Goal: Task Accomplishment & Management: Complete application form

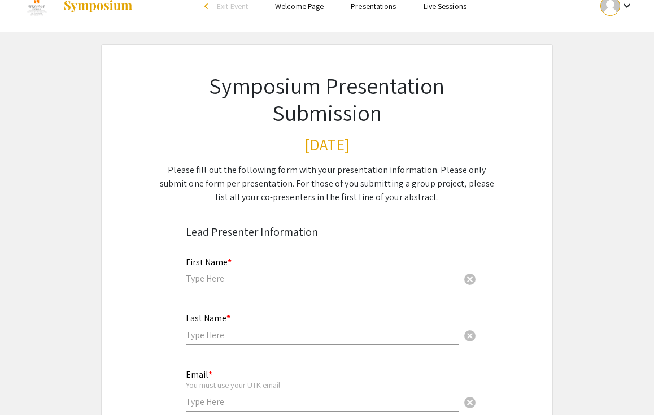
scroll to position [85, 0]
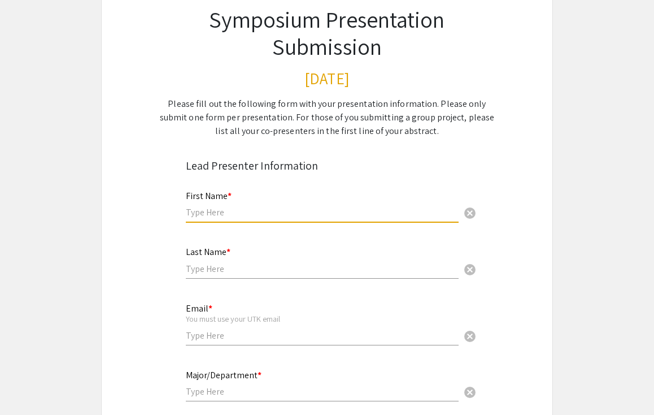
click at [238, 208] on input "text" at bounding box center [322, 212] width 273 height 12
type input "[PERSON_NAME]"
type input "Walls"
type input "[EMAIL_ADDRESS][DOMAIN_NAME]"
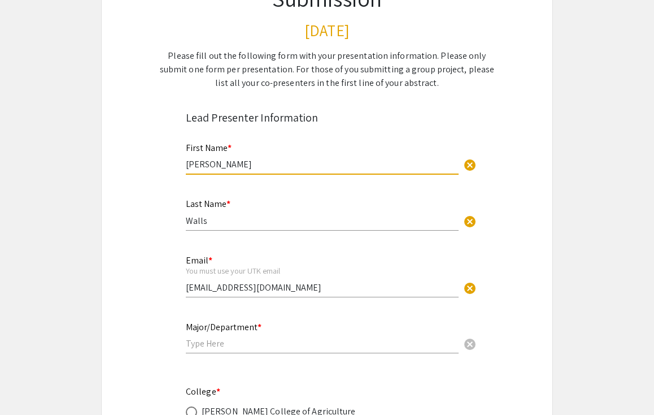
scroll to position [192, 0]
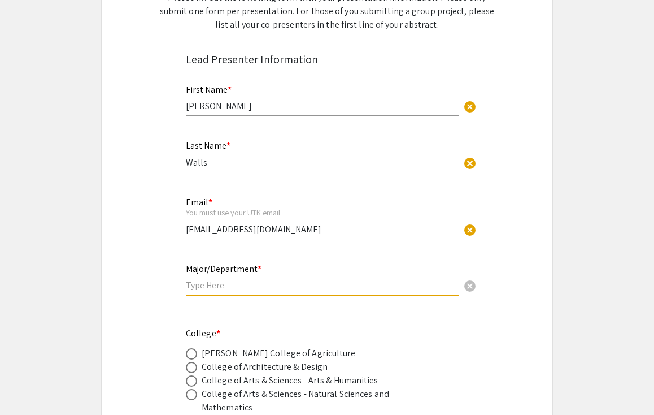
click at [220, 290] on input "text" at bounding box center [322, 285] width 273 height 12
type input "Chemistry"
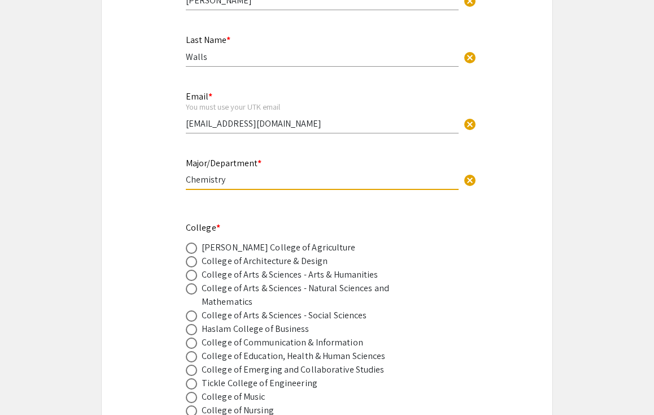
scroll to position [316, 0]
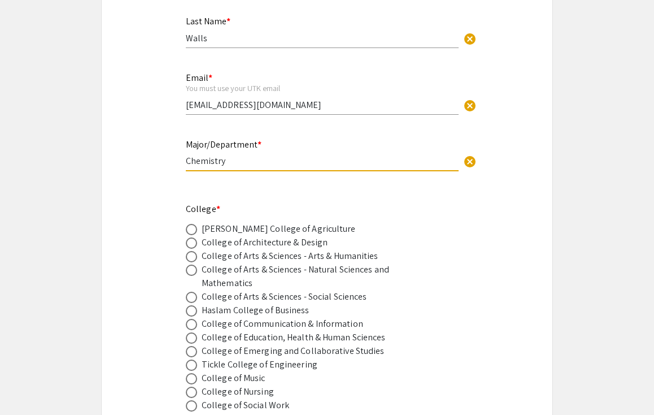
click at [190, 258] on span at bounding box center [191, 256] width 11 height 11
click at [190, 258] on input "radio" at bounding box center [191, 256] width 11 height 11
radio input "true"
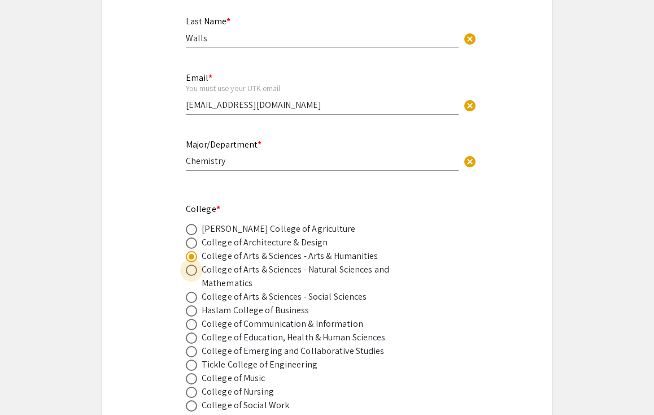
click at [192, 271] on span at bounding box center [191, 269] width 11 height 11
click at [192, 271] on input "radio" at bounding box center [191, 269] width 11 height 11
radio input "true"
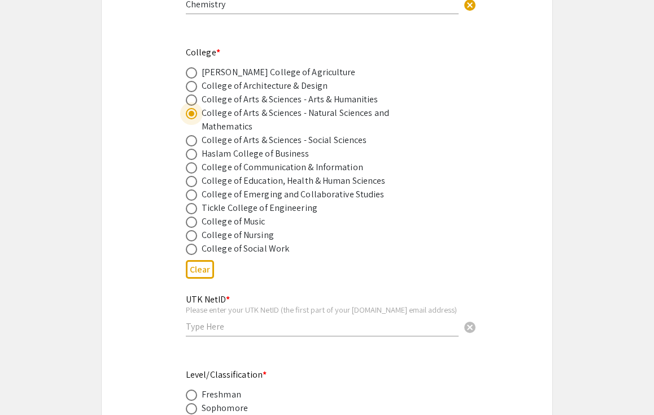
scroll to position [476, 0]
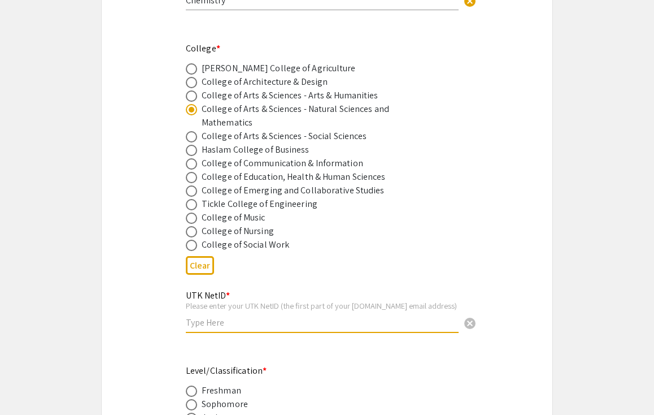
click at [260, 328] on input "text" at bounding box center [322, 322] width 273 height 12
type input "cwalls10"
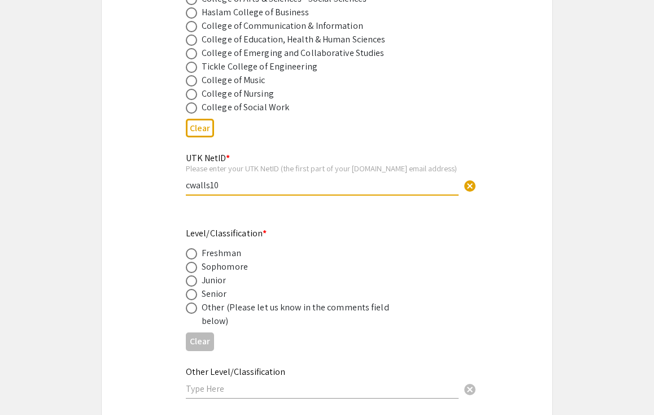
click at [195, 299] on span at bounding box center [191, 294] width 11 height 11
click at [195, 299] on input "radio" at bounding box center [191, 294] width 11 height 11
radio input "true"
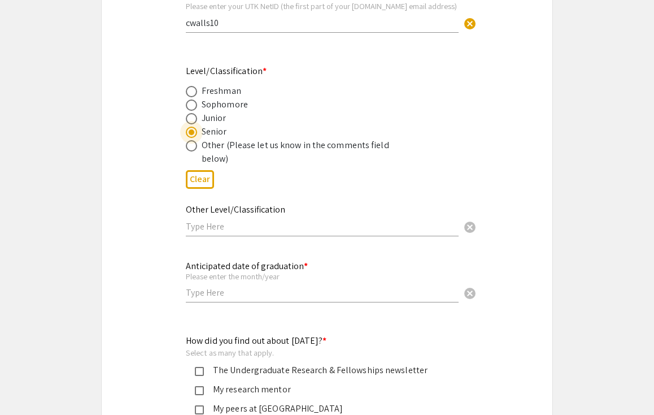
scroll to position [820, 0]
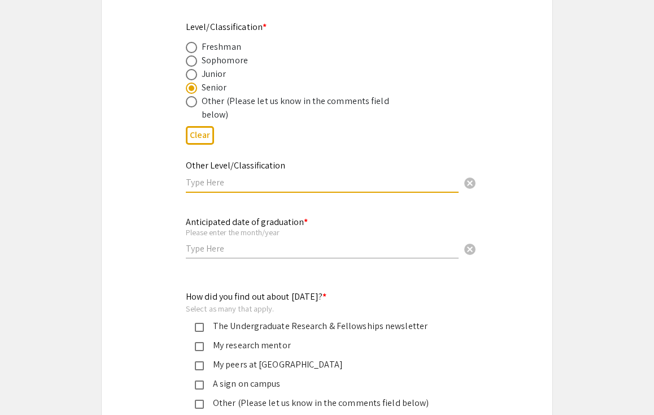
click at [254, 187] on input "text" at bounding box center [322, 182] width 273 height 12
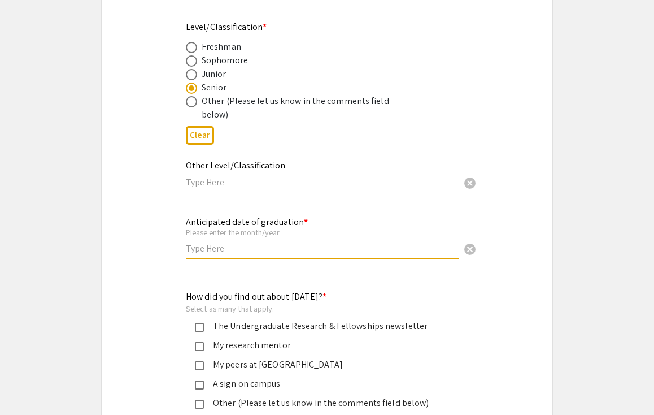
click at [220, 253] on input "text" at bounding box center [322, 248] width 273 height 12
type input "[DATE]"
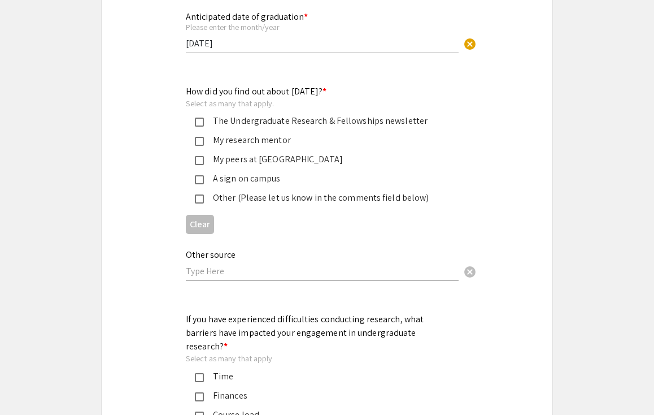
scroll to position [1074, 0]
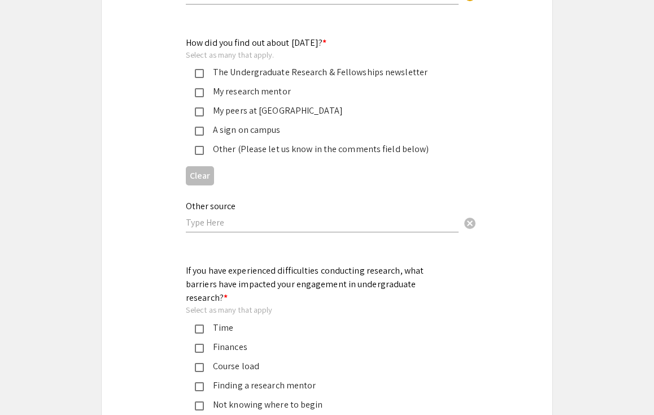
click at [201, 151] on mat-pseudo-checkbox at bounding box center [199, 150] width 9 height 9
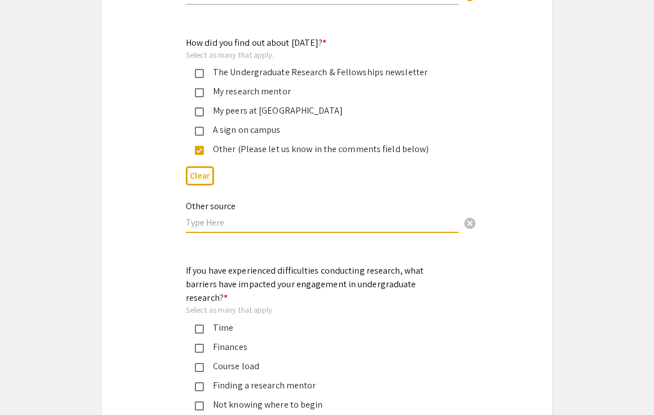
click at [212, 227] on input "text" at bounding box center [322, 222] width 273 height 12
type input "Internet"
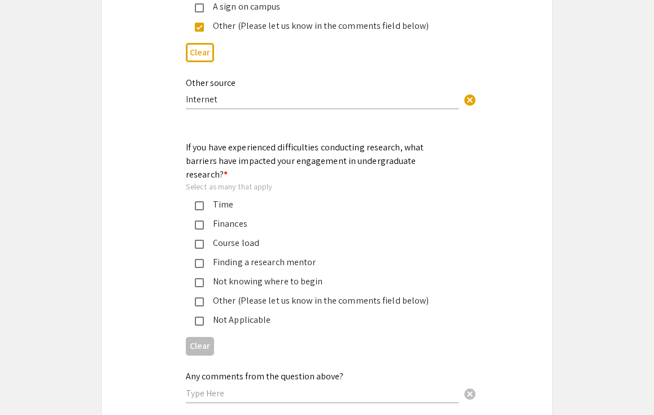
scroll to position [1214, 0]
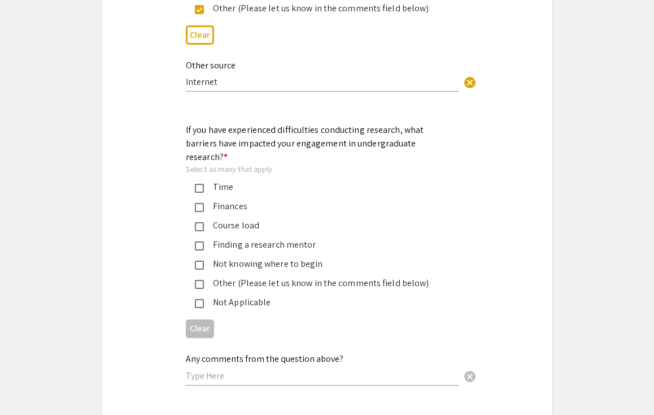
click at [205, 219] on div "Course load" at bounding box center [322, 226] width 237 height 14
click at [201, 184] on mat-pseudo-checkbox at bounding box center [199, 188] width 9 height 9
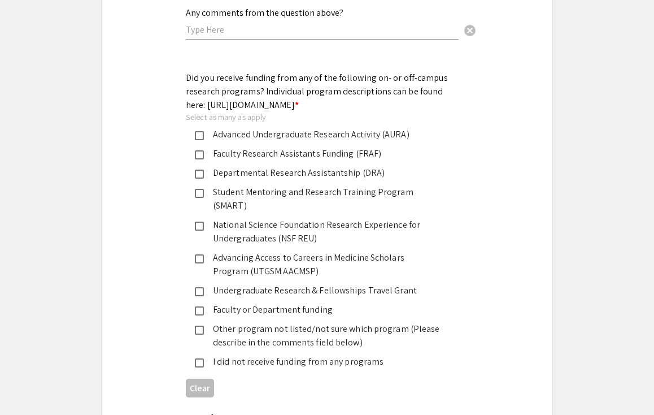
scroll to position [1596, 0]
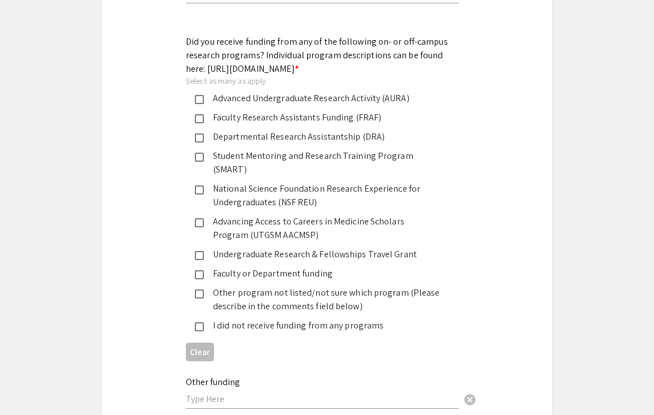
click at [200, 322] on mat-pseudo-checkbox at bounding box center [199, 326] width 9 height 9
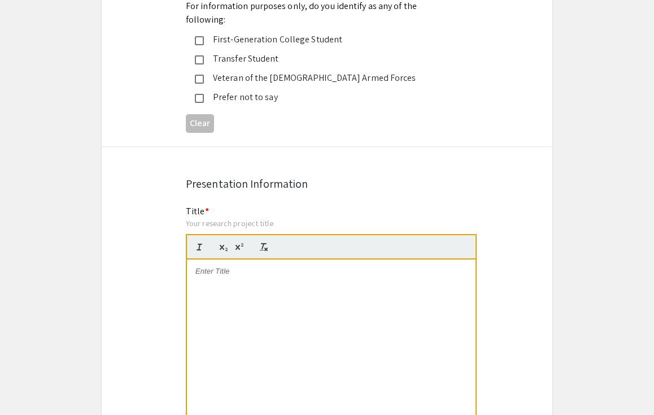
scroll to position [2108, 0]
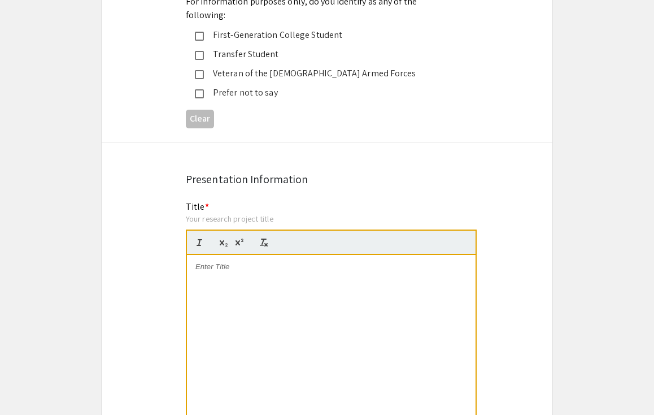
click at [264, 273] on div at bounding box center [331, 340] width 289 height 170
click at [333, 262] on p "Synthesis of a Zwitterionic Poly(sulfobetaine methacrylate) Polymer with an Eth…" at bounding box center [332, 272] width 272 height 21
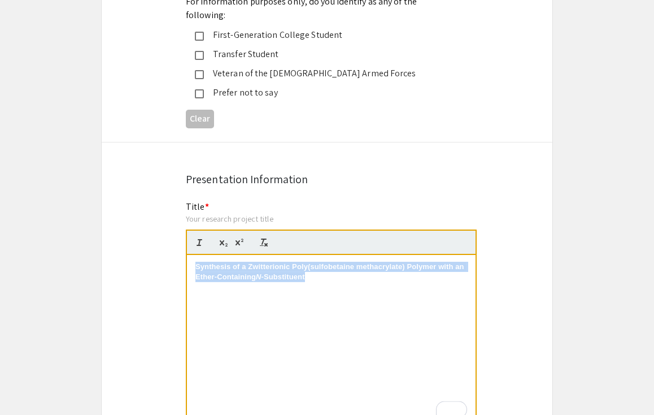
drag, startPoint x: 323, startPoint y: 260, endPoint x: 157, endPoint y: 218, distance: 170.9
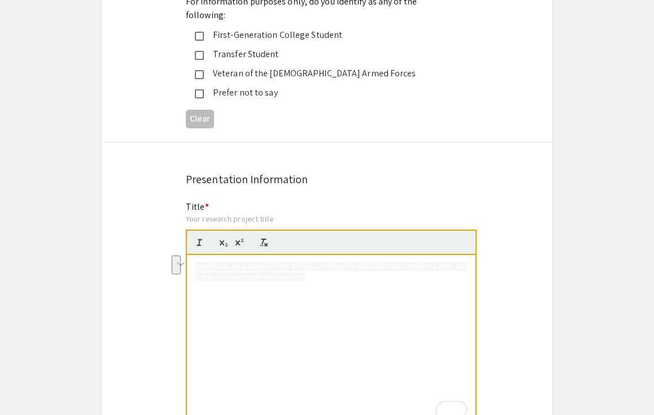
click at [327, 264] on div "Synthesis of a Zwitterionic Poly(sulfobetaine methacrylate) Polymer with an Eth…" at bounding box center [331, 340] width 289 height 170
click at [320, 262] on p "Synthesis of a Zwitterionic Poly(sulfobetaine methacrylate) Polymer with an Eth…" at bounding box center [332, 272] width 272 height 21
click at [193, 255] on div "Synthesis of a Zwitterionic Poly(sulfobetaine methacrylate) Polymer with an Eth…" at bounding box center [331, 340] width 289 height 170
click at [220, 262] on p "To enrich screen reader interactions, please activate Accessibility in Grammarl…" at bounding box center [332, 267] width 272 height 10
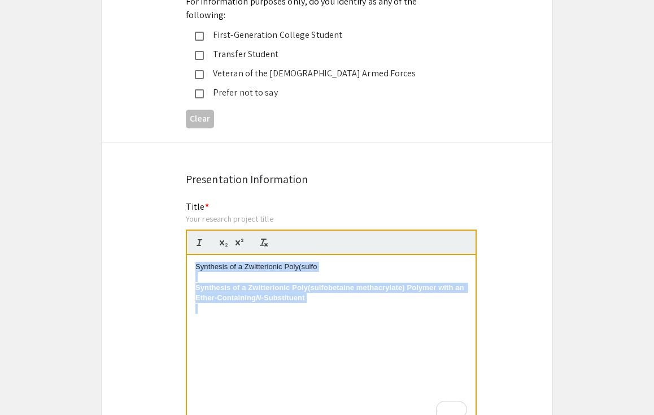
drag, startPoint x: 330, startPoint y: 289, endPoint x: 128, endPoint y: 224, distance: 212.5
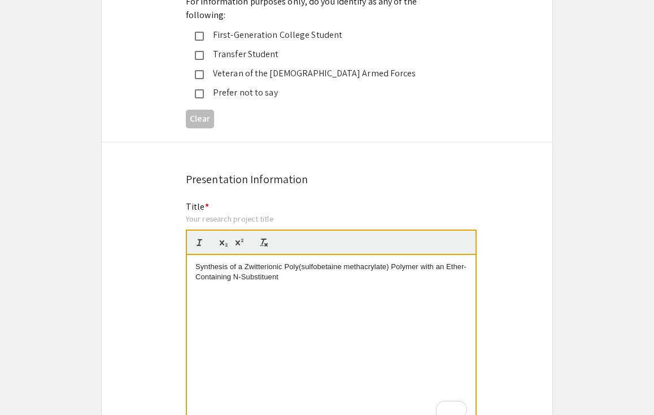
scroll to position [0, 0]
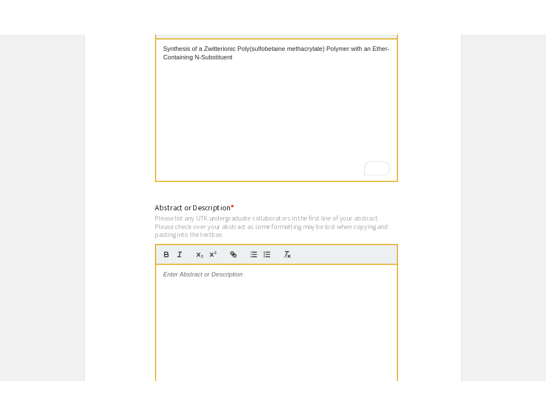
scroll to position [2365, 0]
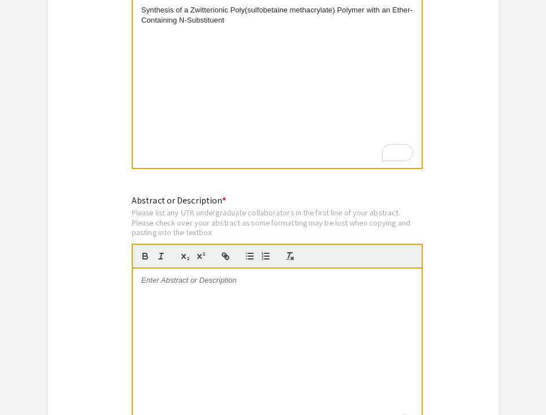
click at [210, 275] on p "To enrich screen reader interactions, please activate Accessibility in Grammarl…" at bounding box center [277, 280] width 272 height 10
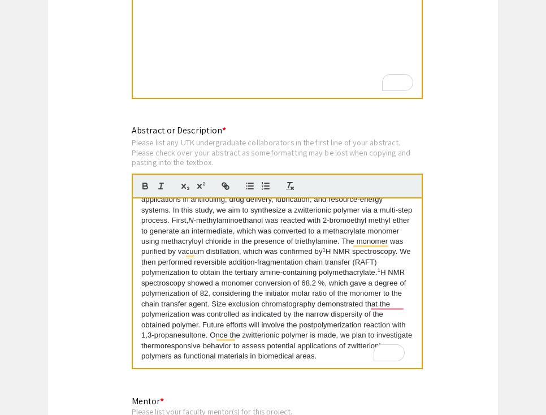
scroll to position [2438, 0]
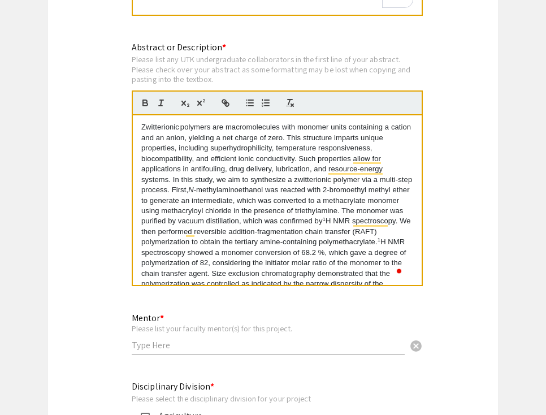
scroll to position [2567, 0]
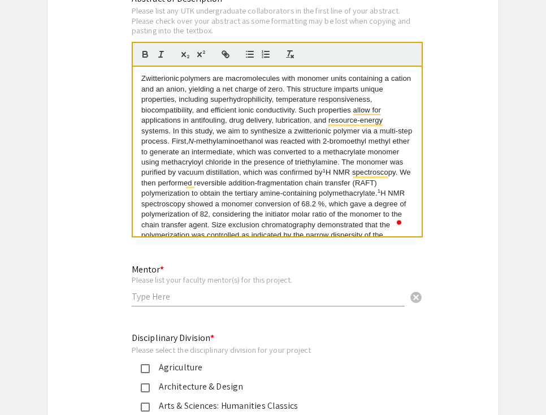
click at [218, 290] on input "text" at bounding box center [268, 296] width 273 height 12
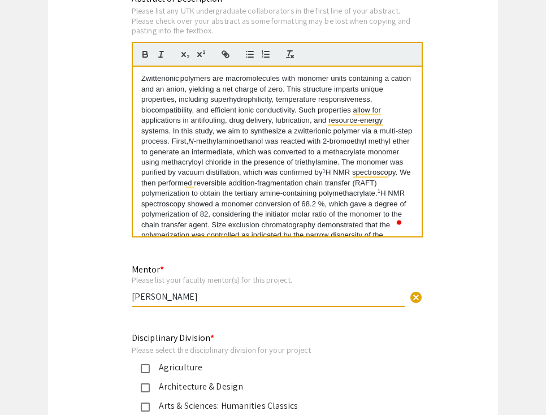
type input "[PERSON_NAME]"
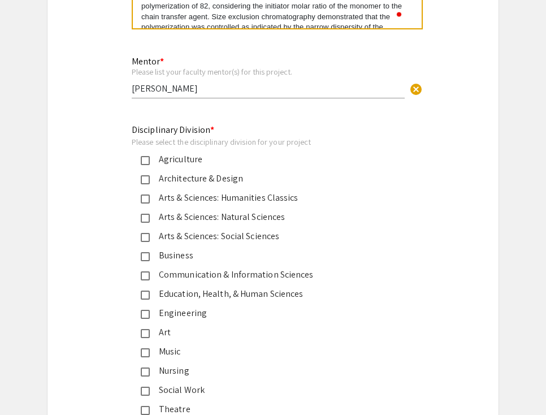
scroll to position [2775, 0]
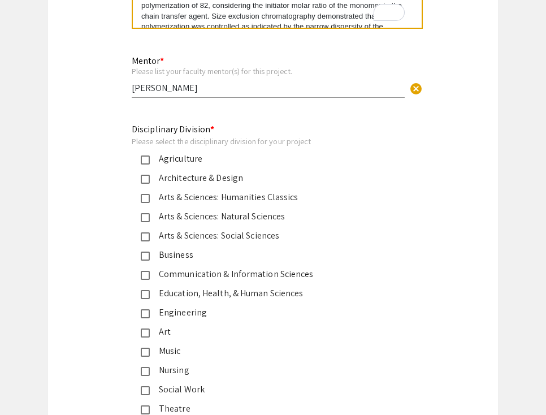
click at [146, 213] on mat-pseudo-checkbox at bounding box center [145, 217] width 9 height 9
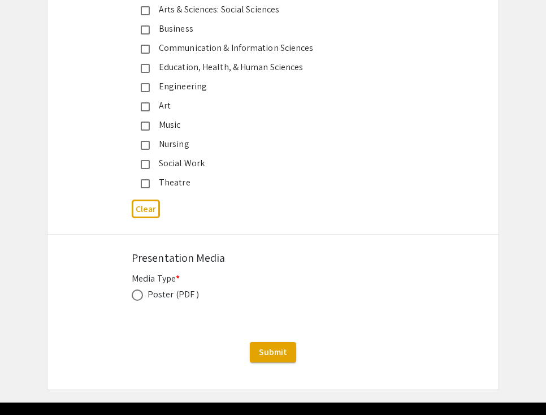
scroll to position [3012, 0]
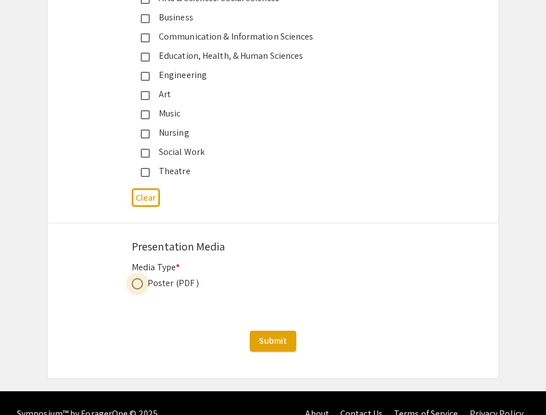
click at [135, 278] on span at bounding box center [137, 283] width 11 height 11
click at [135, 278] on input "radio" at bounding box center [137, 283] width 11 height 11
radio input "true"
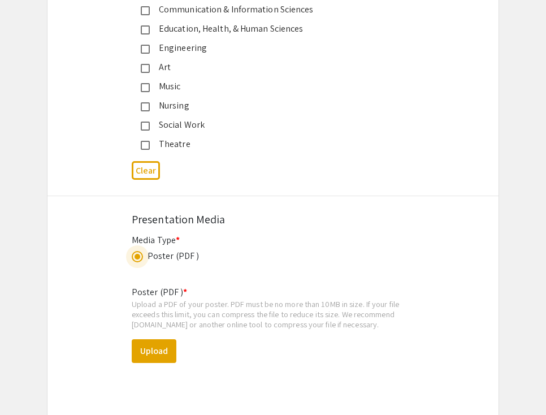
scroll to position [3042, 0]
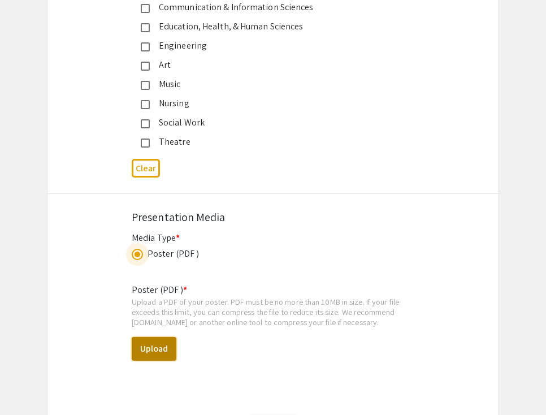
click at [167, 337] on button "Upload" at bounding box center [154, 349] width 45 height 24
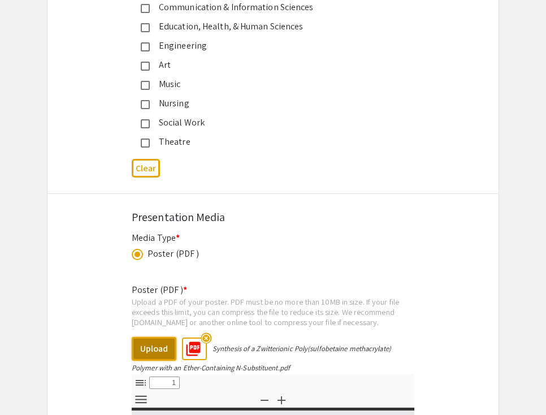
select select "custom"
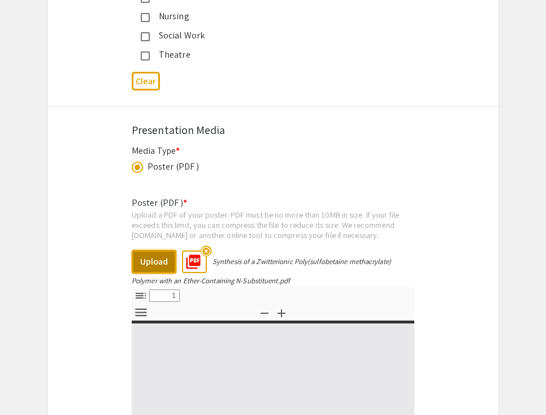
type input "0"
select select "custom"
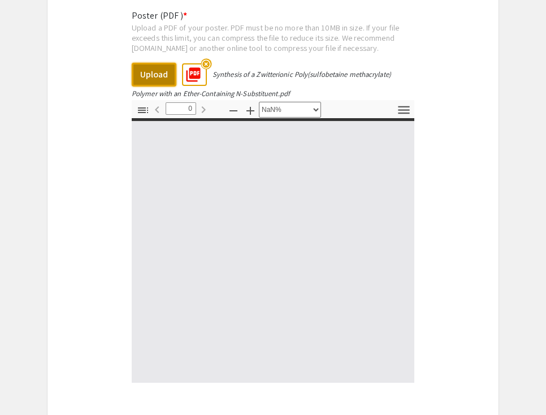
type input "1"
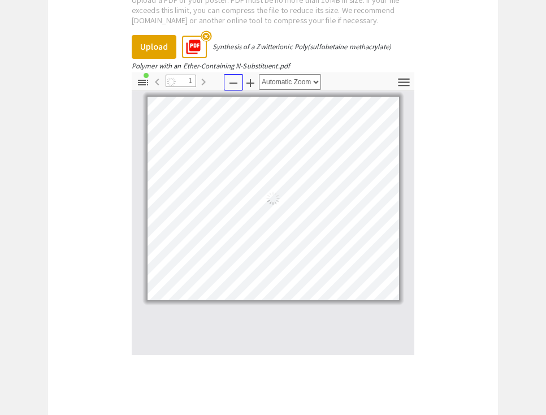
click at [232, 76] on icon "button" at bounding box center [234, 83] width 14 height 14
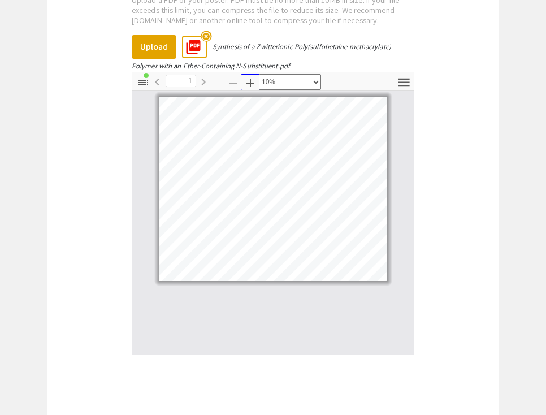
click at [252, 76] on icon "button" at bounding box center [251, 83] width 14 height 14
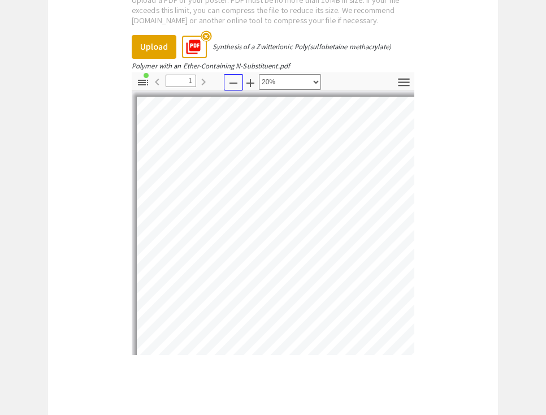
click at [236, 76] on icon "button" at bounding box center [234, 83] width 14 height 14
select select "custom"
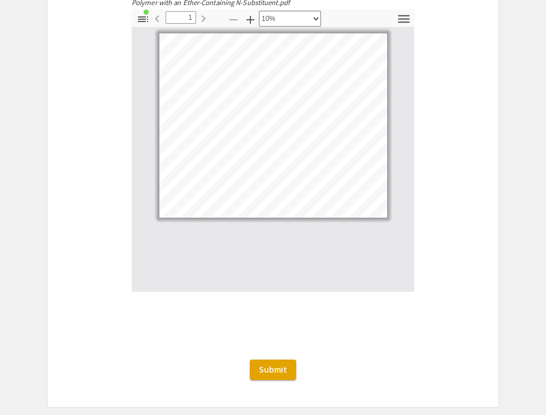
scroll to position [3435, 0]
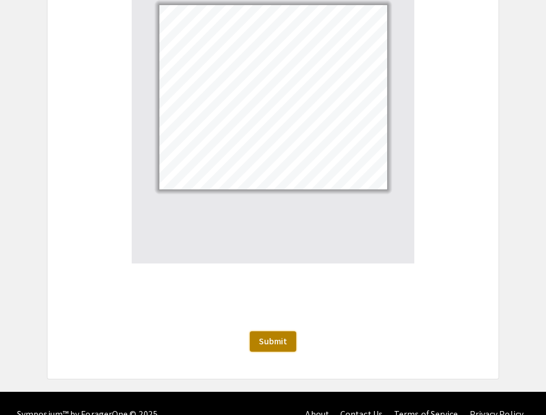
click at [277, 335] on span "Submit" at bounding box center [273, 341] width 28 height 12
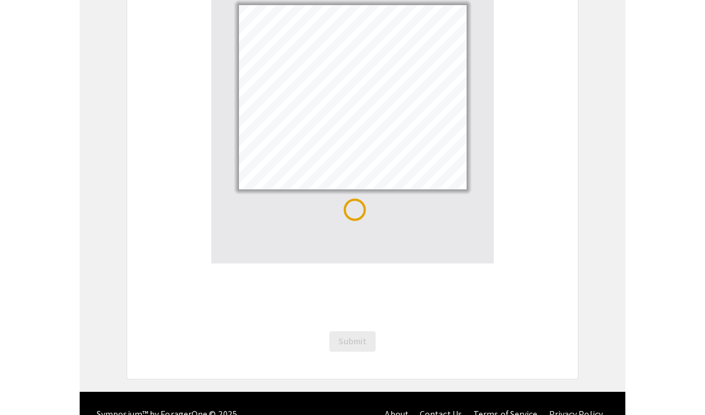
scroll to position [0, 0]
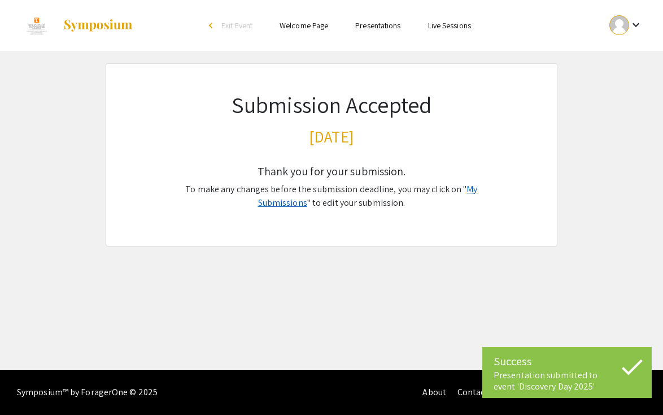
click at [469, 185] on link "My Submissions" at bounding box center [368, 195] width 220 height 25
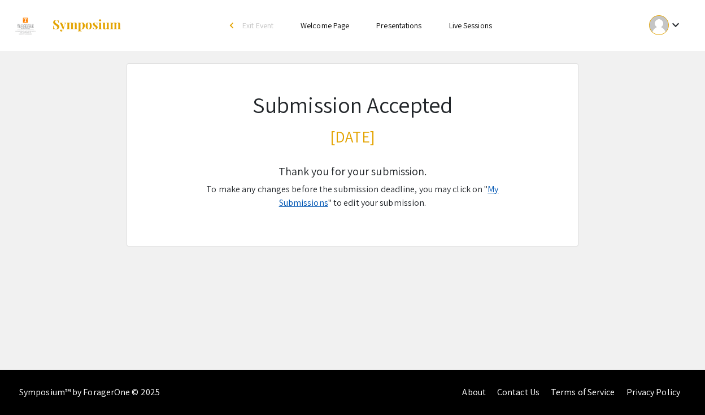
click at [477, 189] on link "My Submissions" at bounding box center [389, 195] width 220 height 25
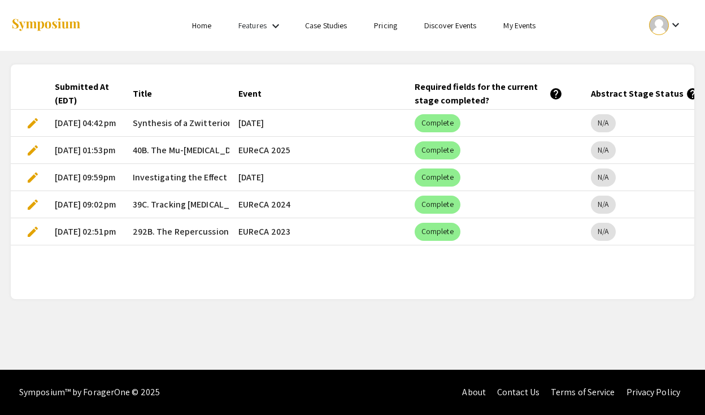
click at [31, 119] on span "edit" at bounding box center [33, 123] width 14 height 14
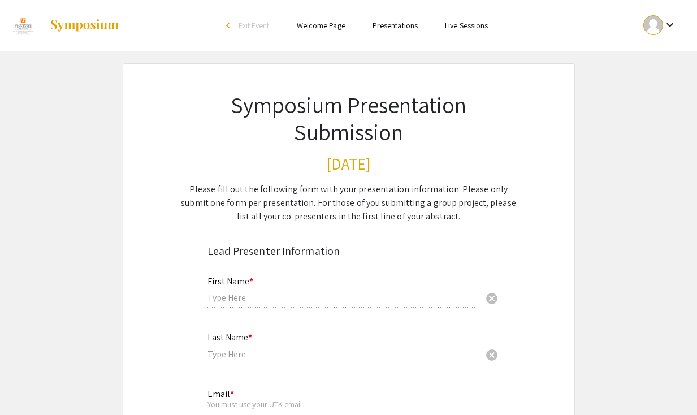
type input "[PERSON_NAME]"
type input "Walls"
type input "[EMAIL_ADDRESS][DOMAIN_NAME]"
type input "Chemistry"
radio input "true"
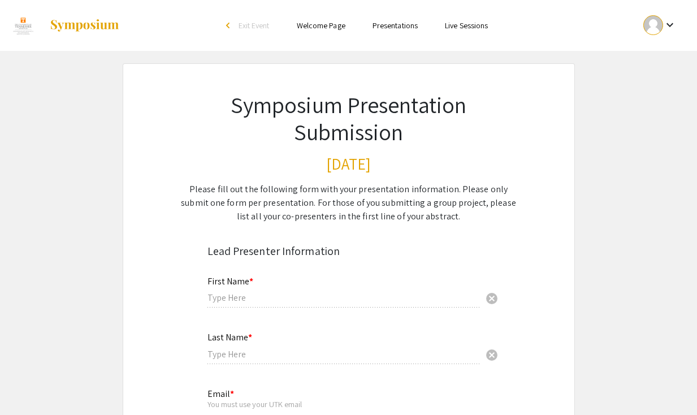
type input "cwalls10"
radio input "true"
type input "[DATE]"
type input "Internet"
type input "[PERSON_NAME]"
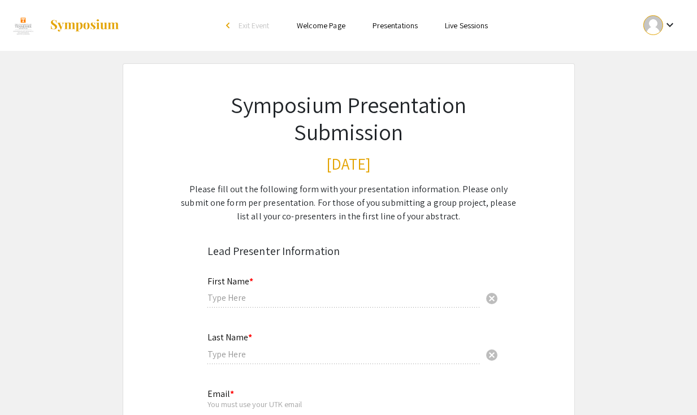
radio input "true"
select select "custom"
type input "0"
select select "custom"
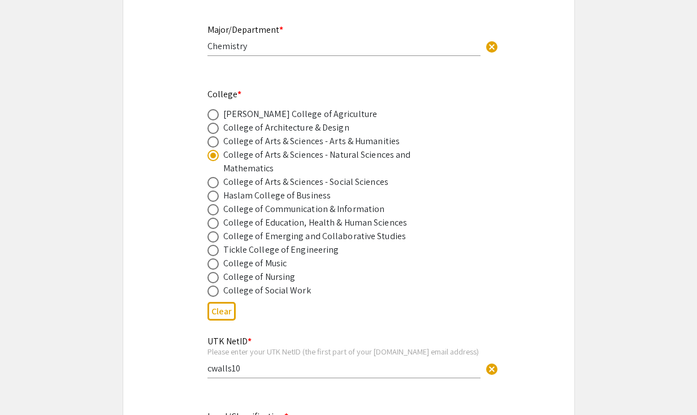
type input "1"
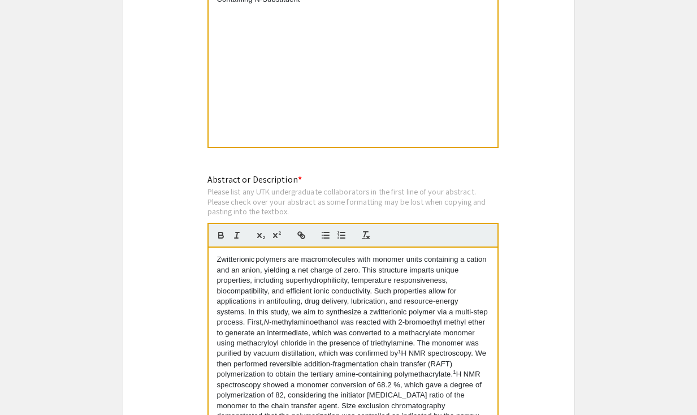
select select "custom"
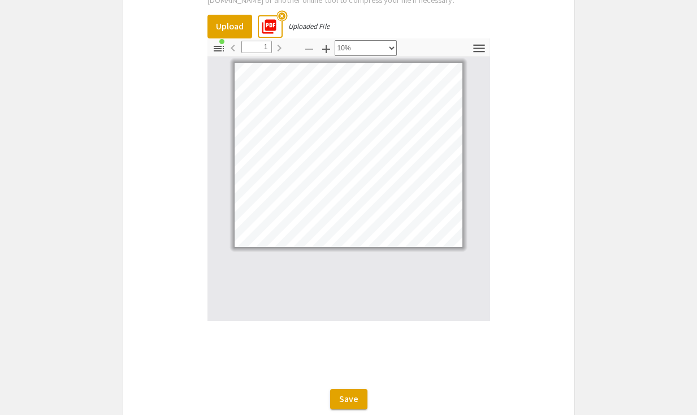
scroll to position [3418, 0]
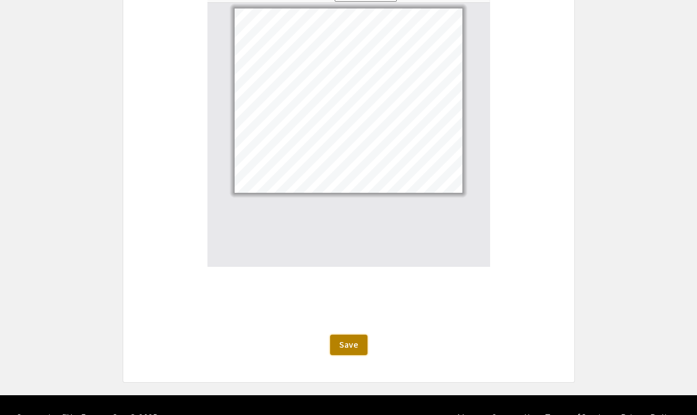
click at [357, 338] on span "Save" at bounding box center [348, 344] width 19 height 12
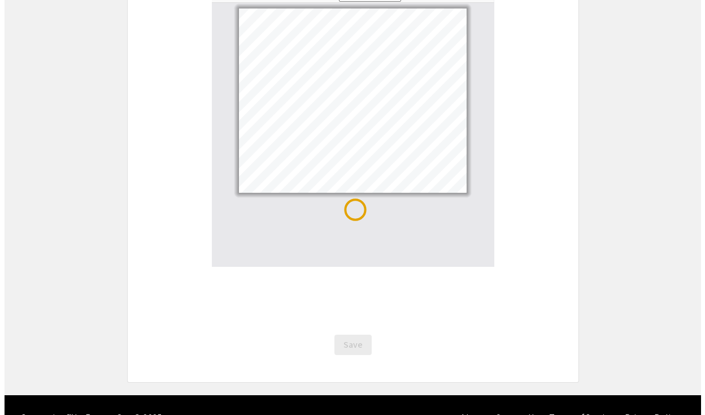
scroll to position [0, 0]
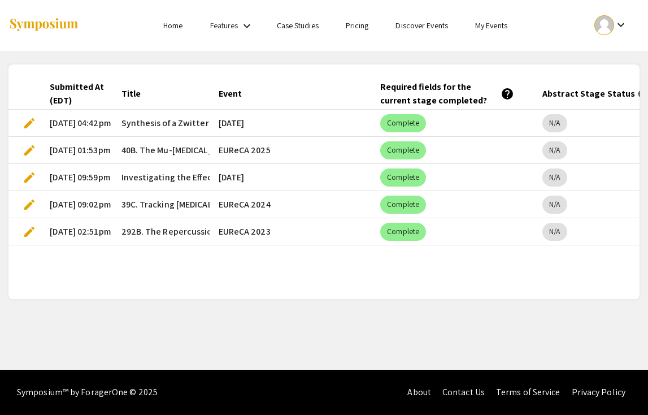
click at [25, 131] on mat-cell "edit" at bounding box center [24, 123] width 32 height 27
click at [27, 121] on span "edit" at bounding box center [30, 123] width 14 height 14
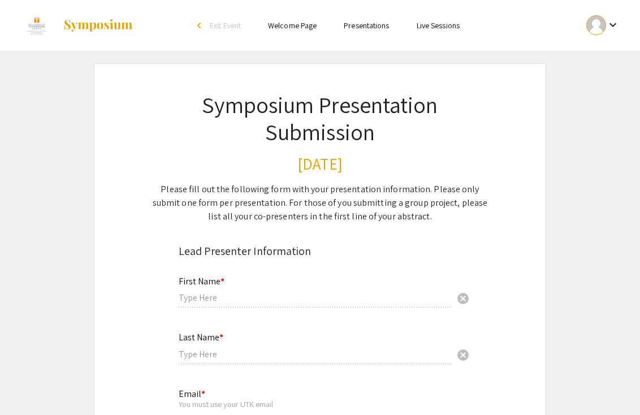
type input "[PERSON_NAME]"
type input "Walls"
type input "[EMAIL_ADDRESS][DOMAIN_NAME]"
type input "Chemistry"
radio input "true"
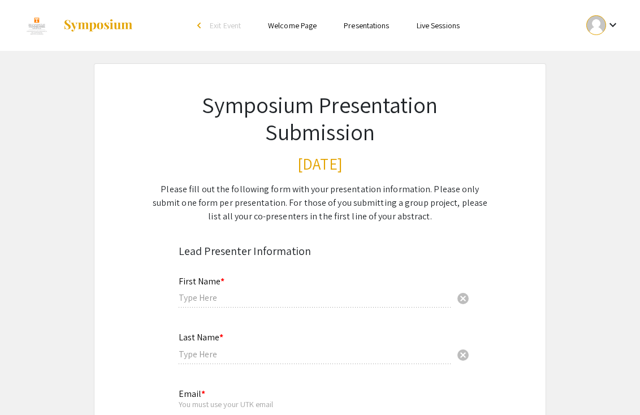
type input "cwalls10"
radio input "true"
type input "[DATE]"
type input "Internet"
type input "[PERSON_NAME]"
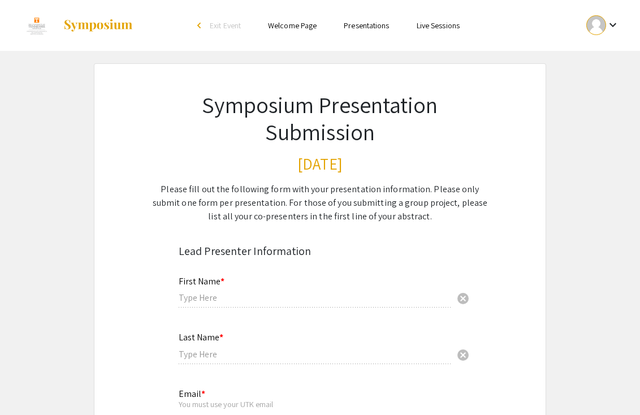
radio input "true"
select select "custom"
type input "0"
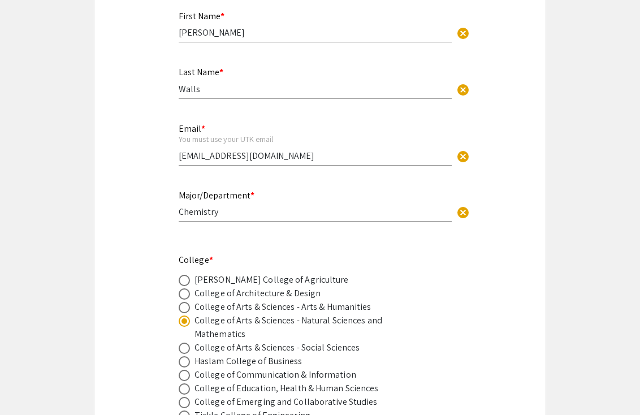
select select "auto"
type input "1"
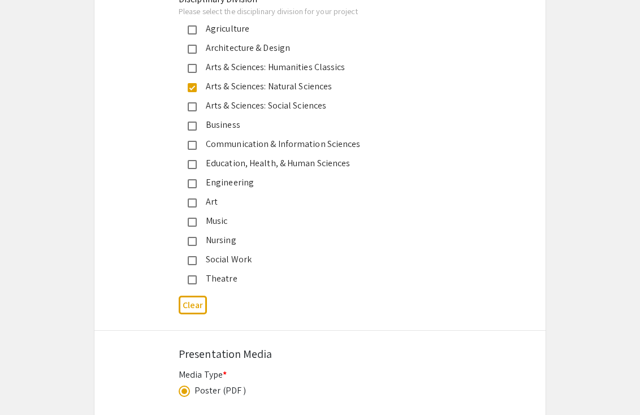
select select "custom"
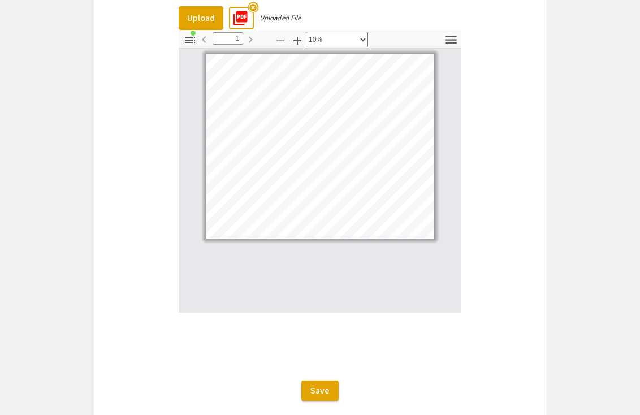
scroll to position [3373, 0]
click at [329, 379] on button "Save" at bounding box center [319, 389] width 37 height 20
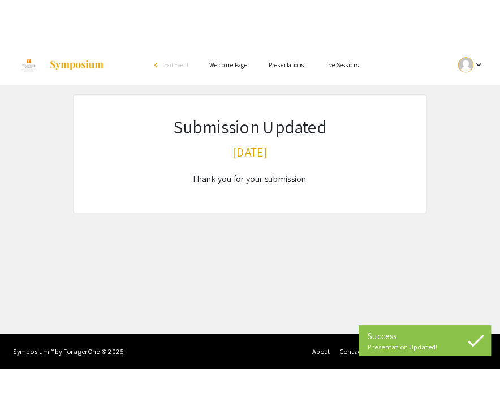
scroll to position [0, 0]
